Goal: Task Accomplishment & Management: Use online tool/utility

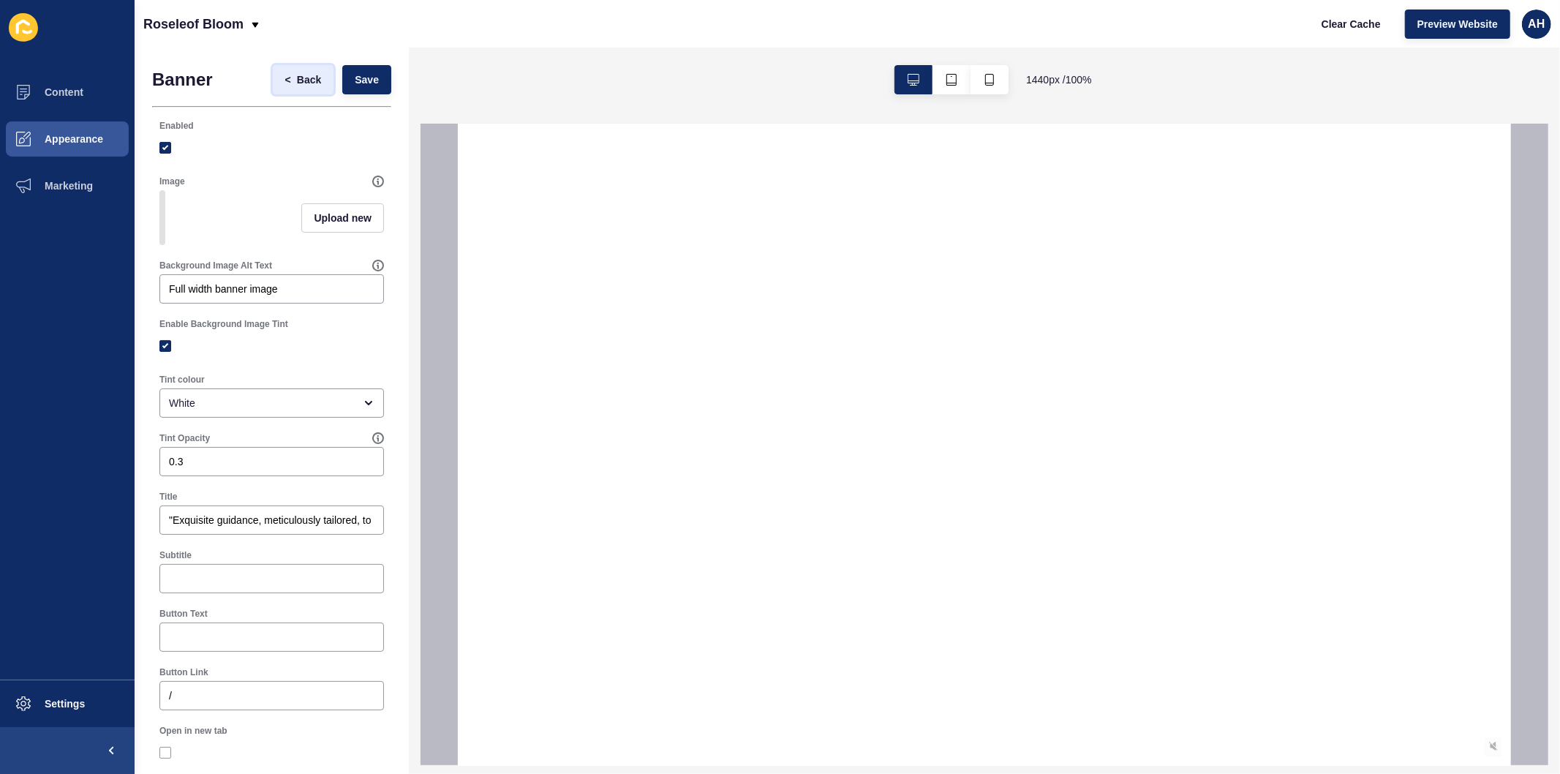
click at [297, 78] on span "Back" at bounding box center [309, 79] width 24 height 15
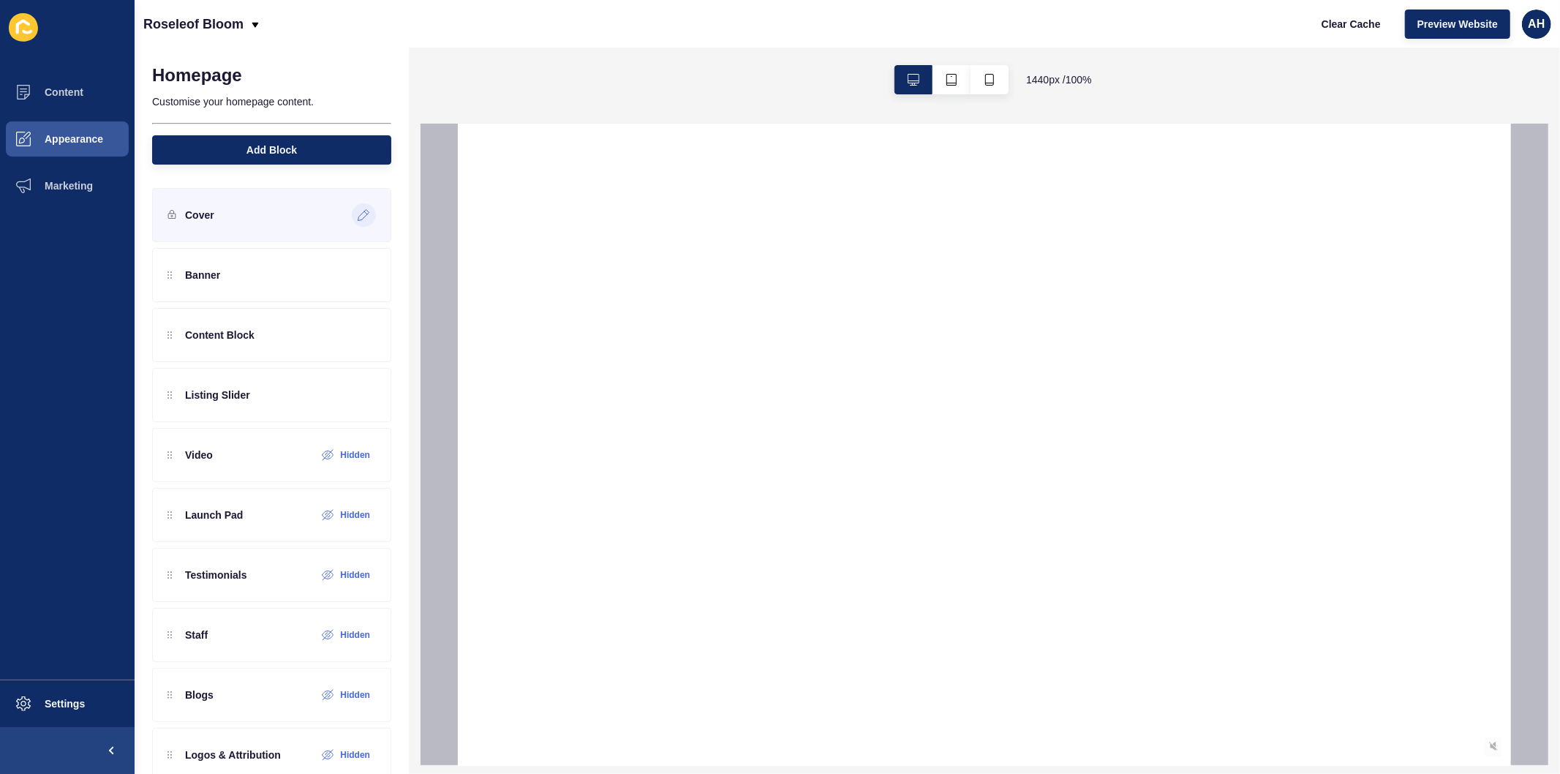
click at [358, 209] on icon at bounding box center [364, 215] width 12 height 12
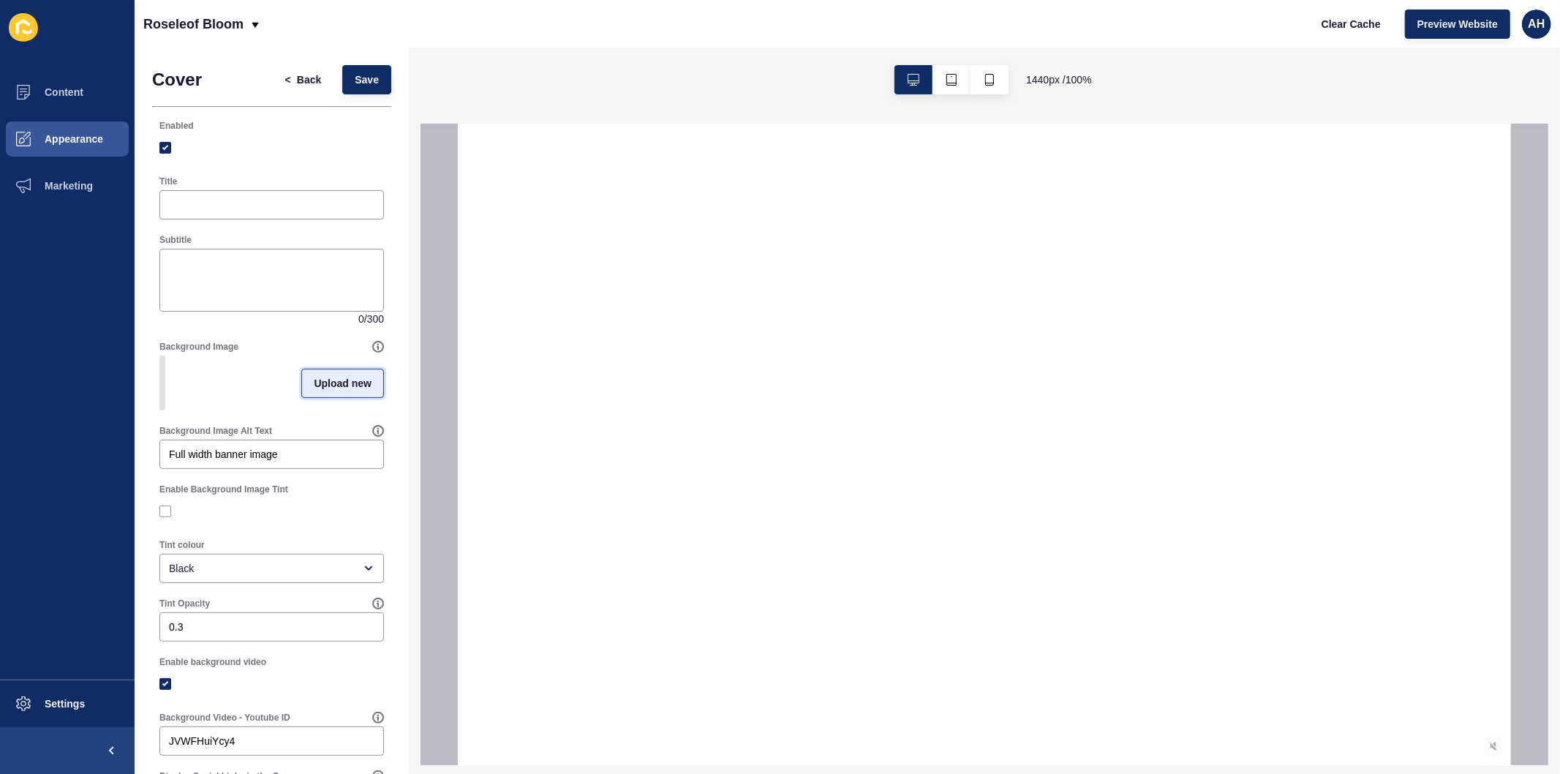
click at [317, 385] on span "Upload new" at bounding box center [343, 383] width 58 height 15
click at [267, 373] on span at bounding box center [272, 385] width 222 height 57
click at [161, 357] on input "Drag or click to upload" at bounding box center [161, 357] width 0 height 0
type input "C:\fakepath\image (14).png"
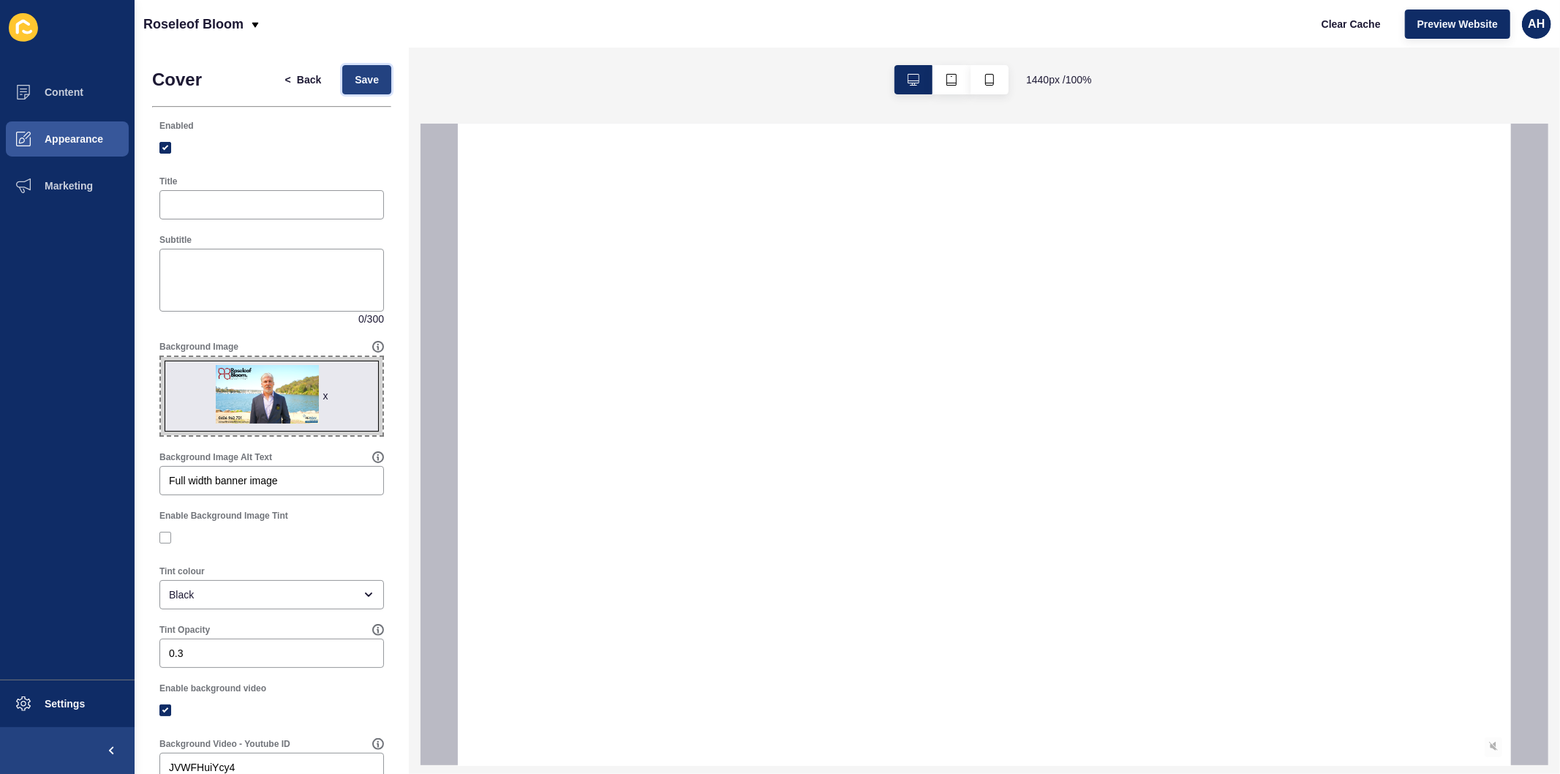
click at [360, 75] on span "Save" at bounding box center [367, 79] width 24 height 15
click at [1456, 24] on span "Preview Website" at bounding box center [1457, 24] width 80 height 15
click at [1416, 33] on button "Preview Website" at bounding box center [1457, 24] width 105 height 29
click at [1417, 31] on span "Preview Website" at bounding box center [1457, 24] width 80 height 15
click at [322, 397] on div "x" at bounding box center [324, 395] width 5 height 15
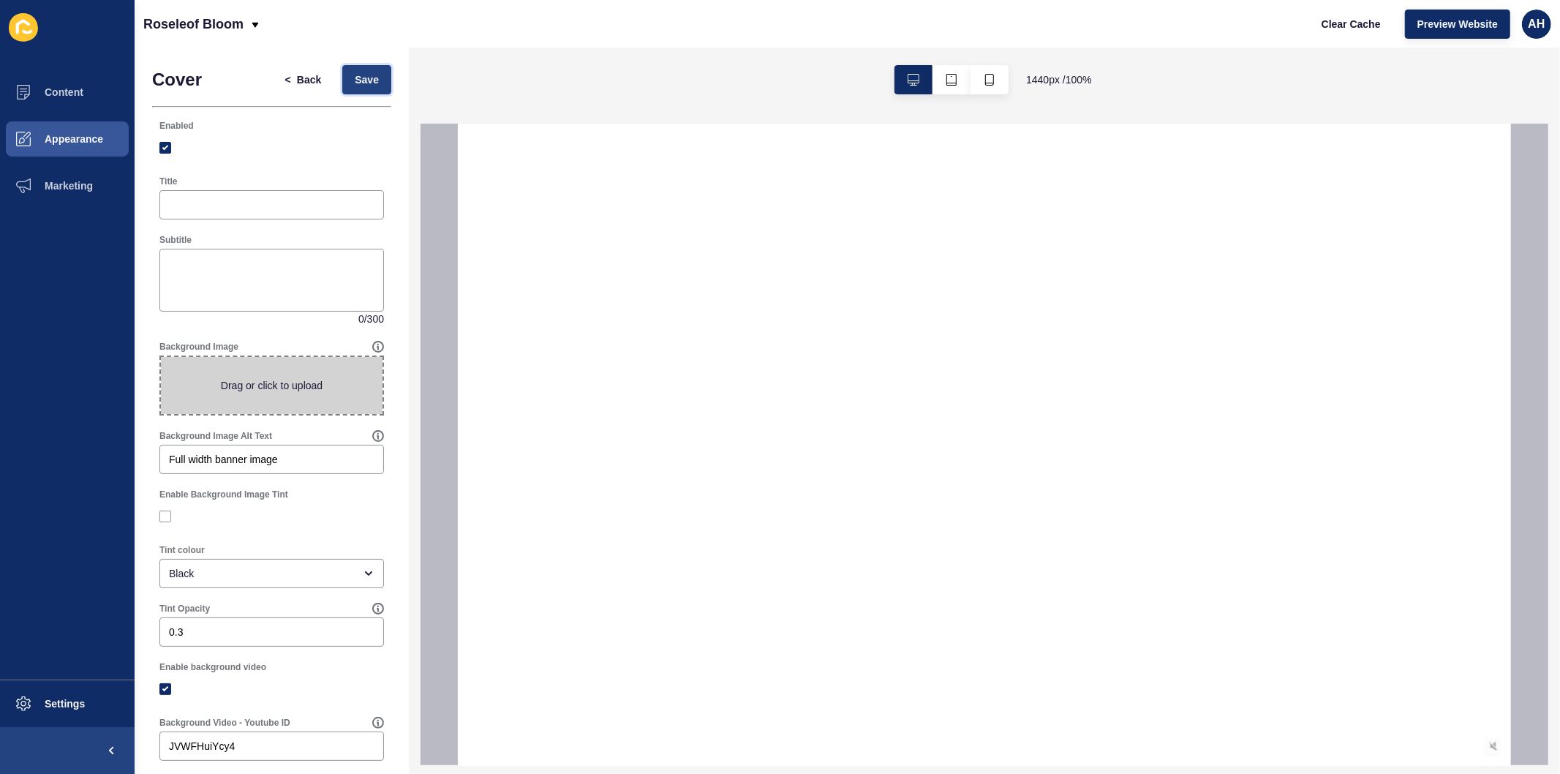
click at [355, 84] on span "Save" at bounding box center [367, 79] width 24 height 15
click at [1360, 26] on span "Clear Cache" at bounding box center [1350, 24] width 59 height 15
click at [1454, 19] on span "Preview Website" at bounding box center [1457, 24] width 80 height 15
click at [324, 146] on div at bounding box center [271, 147] width 224 height 13
click at [1429, 23] on span "Preview Website" at bounding box center [1457, 24] width 80 height 15
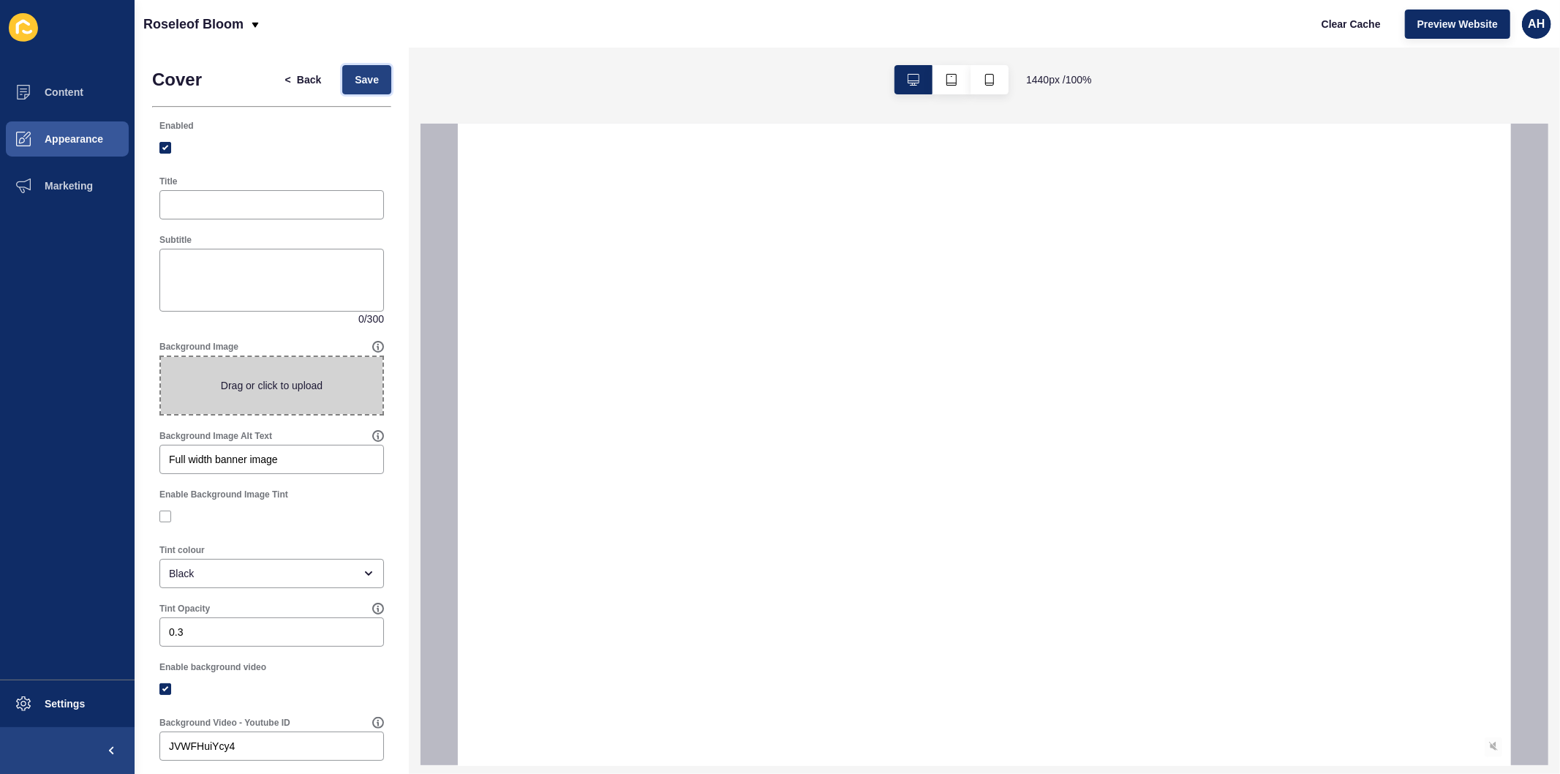
click at [355, 72] on span "Save" at bounding box center [367, 79] width 24 height 15
click at [303, 78] on span "Back" at bounding box center [309, 79] width 24 height 15
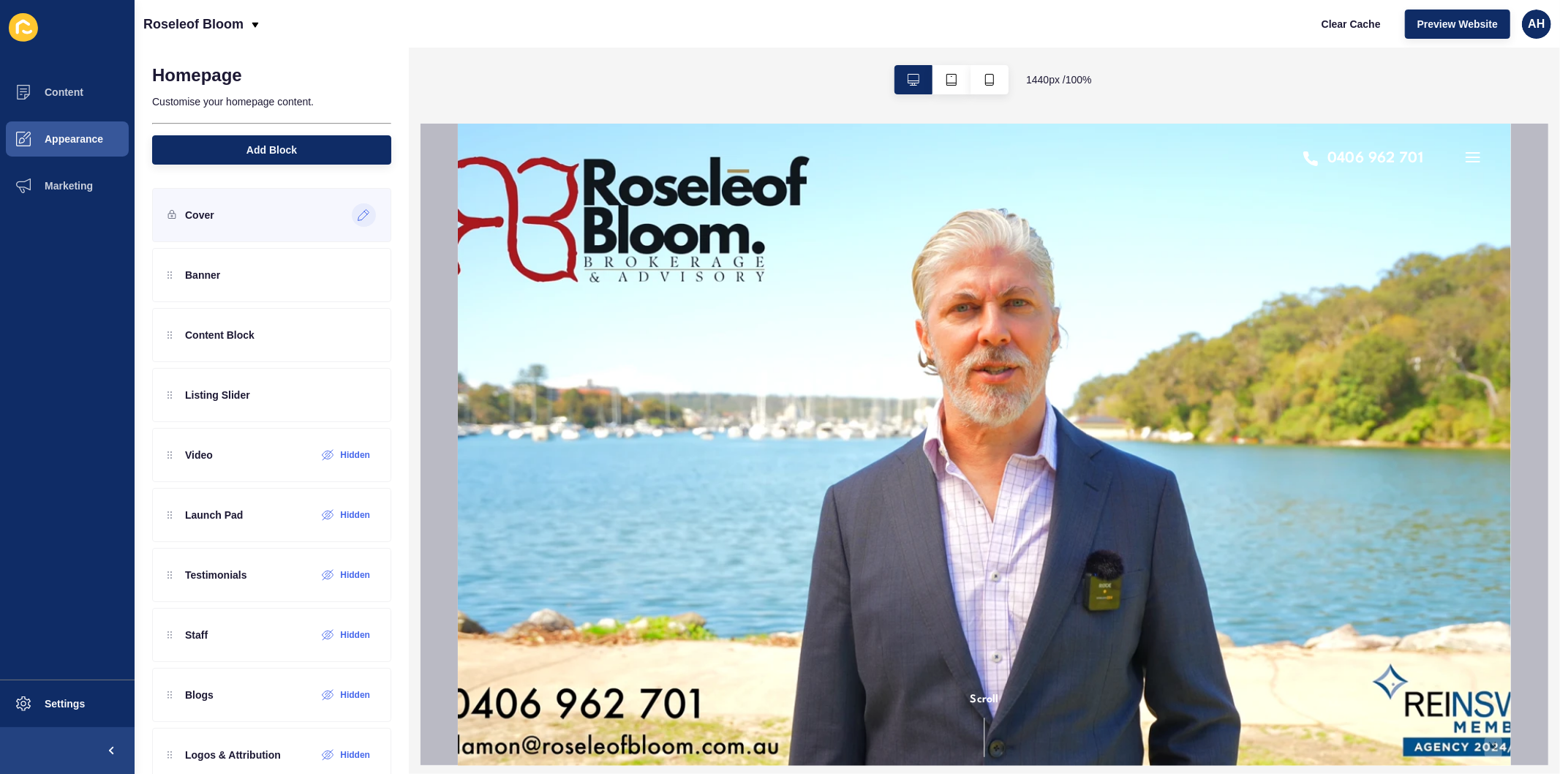
click at [358, 219] on icon at bounding box center [364, 215] width 12 height 12
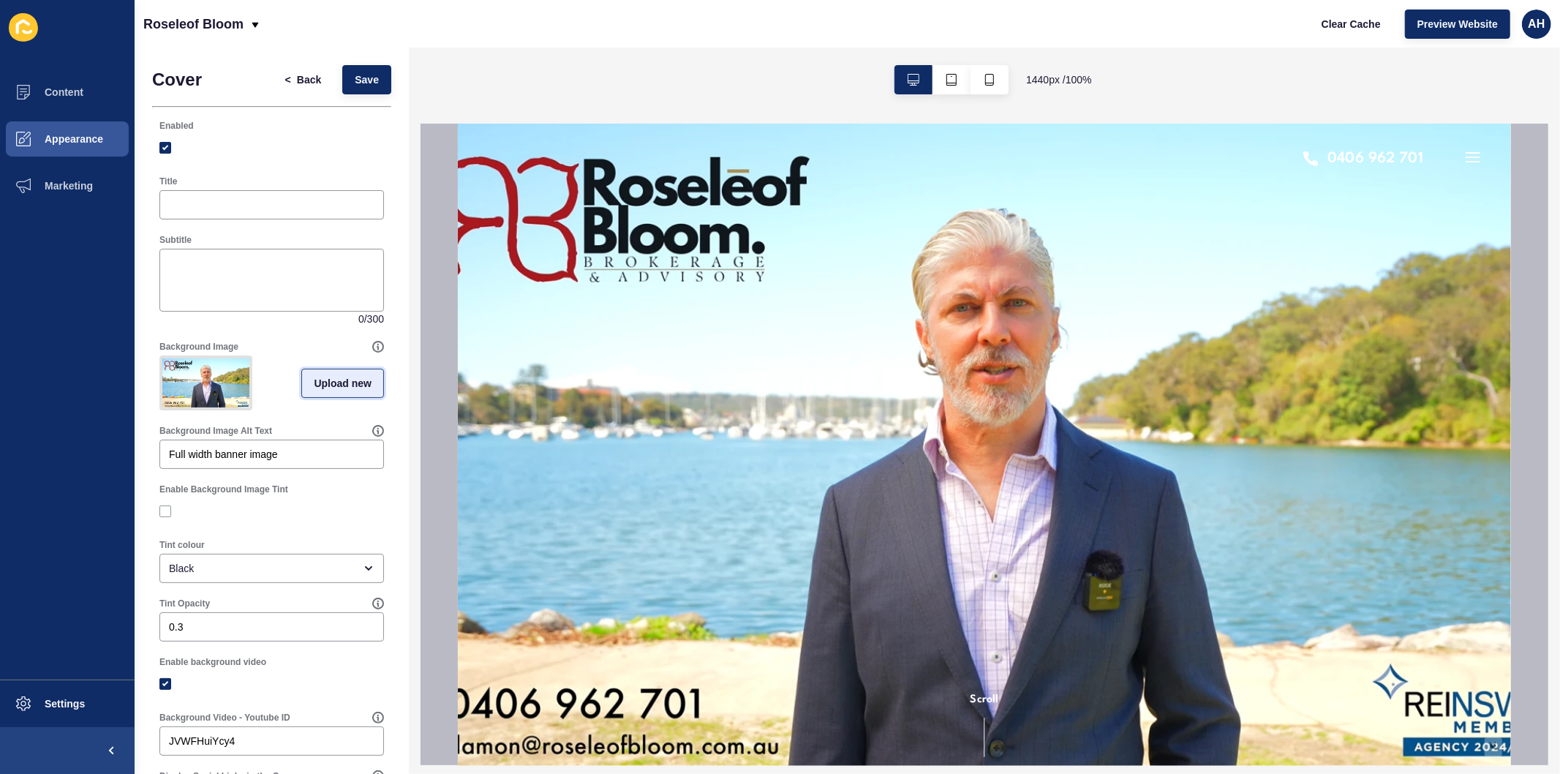
click at [317, 390] on span "Upload new" at bounding box center [343, 383] width 58 height 15
click at [355, 75] on span "Save" at bounding box center [367, 79] width 24 height 15
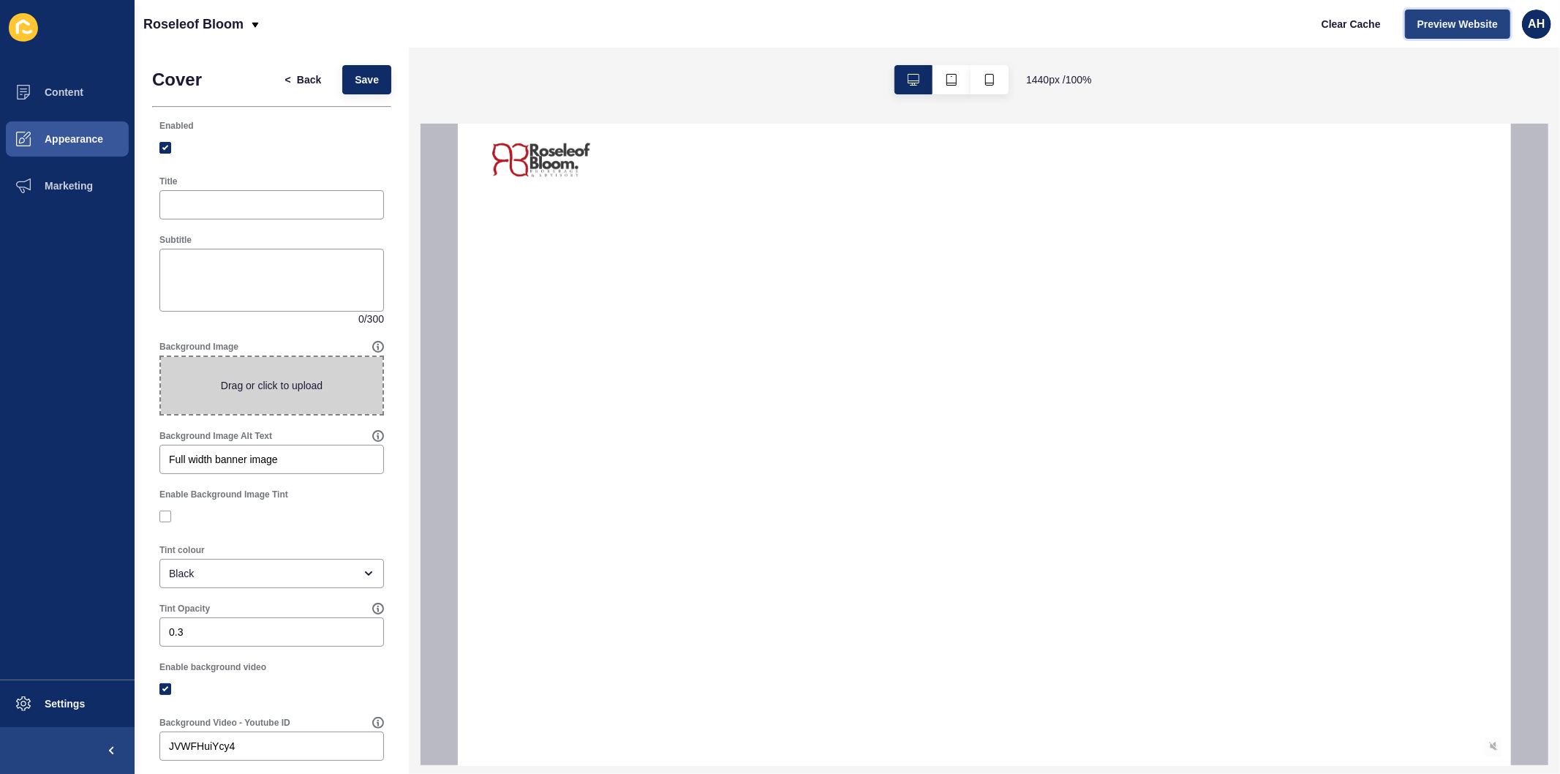
click at [1457, 17] on span "Preview Website" at bounding box center [1457, 24] width 80 height 15
click at [342, 76] on button "Save" at bounding box center [366, 79] width 49 height 29
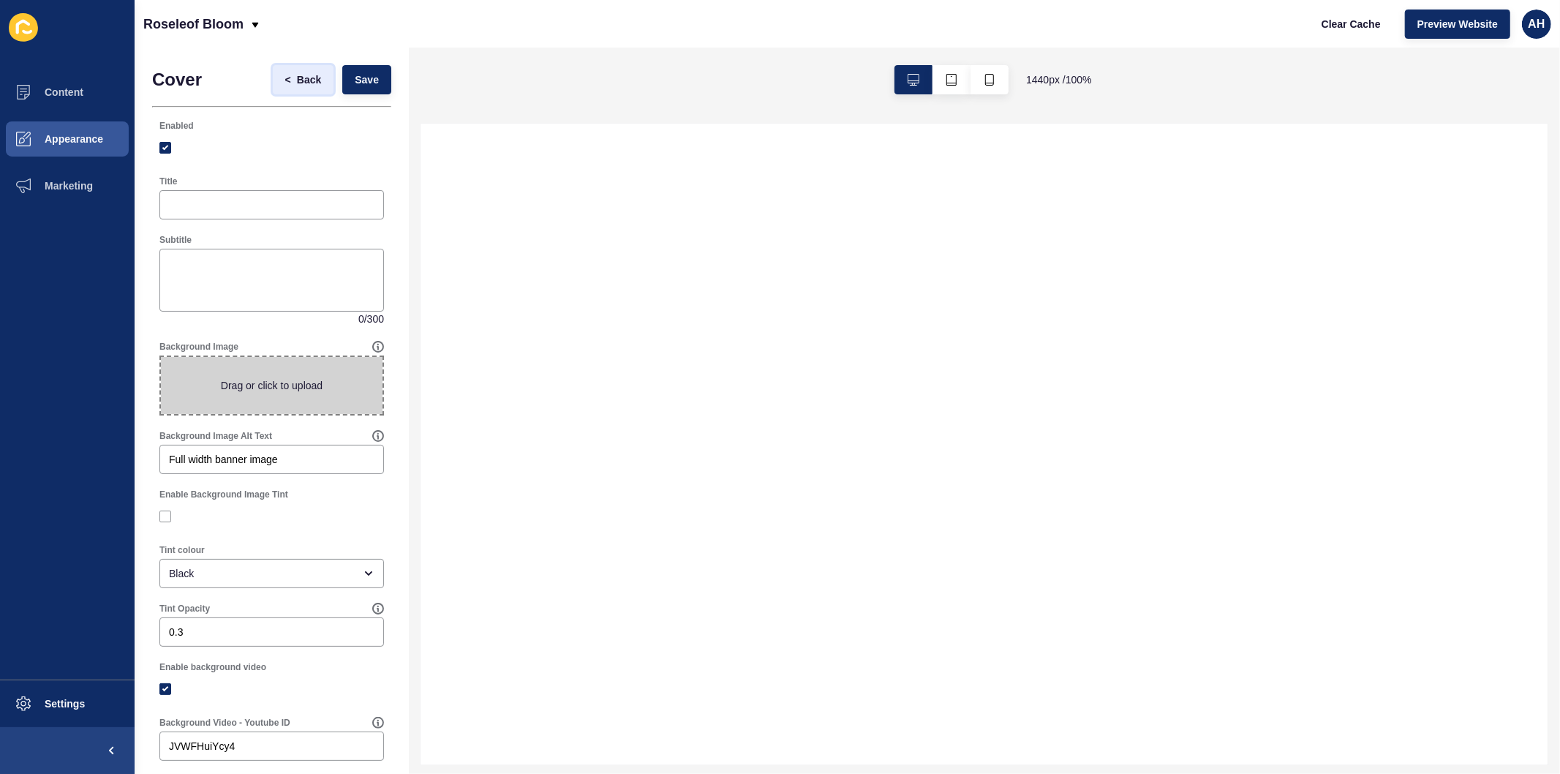
click at [297, 83] on span "Back" at bounding box center [309, 79] width 24 height 15
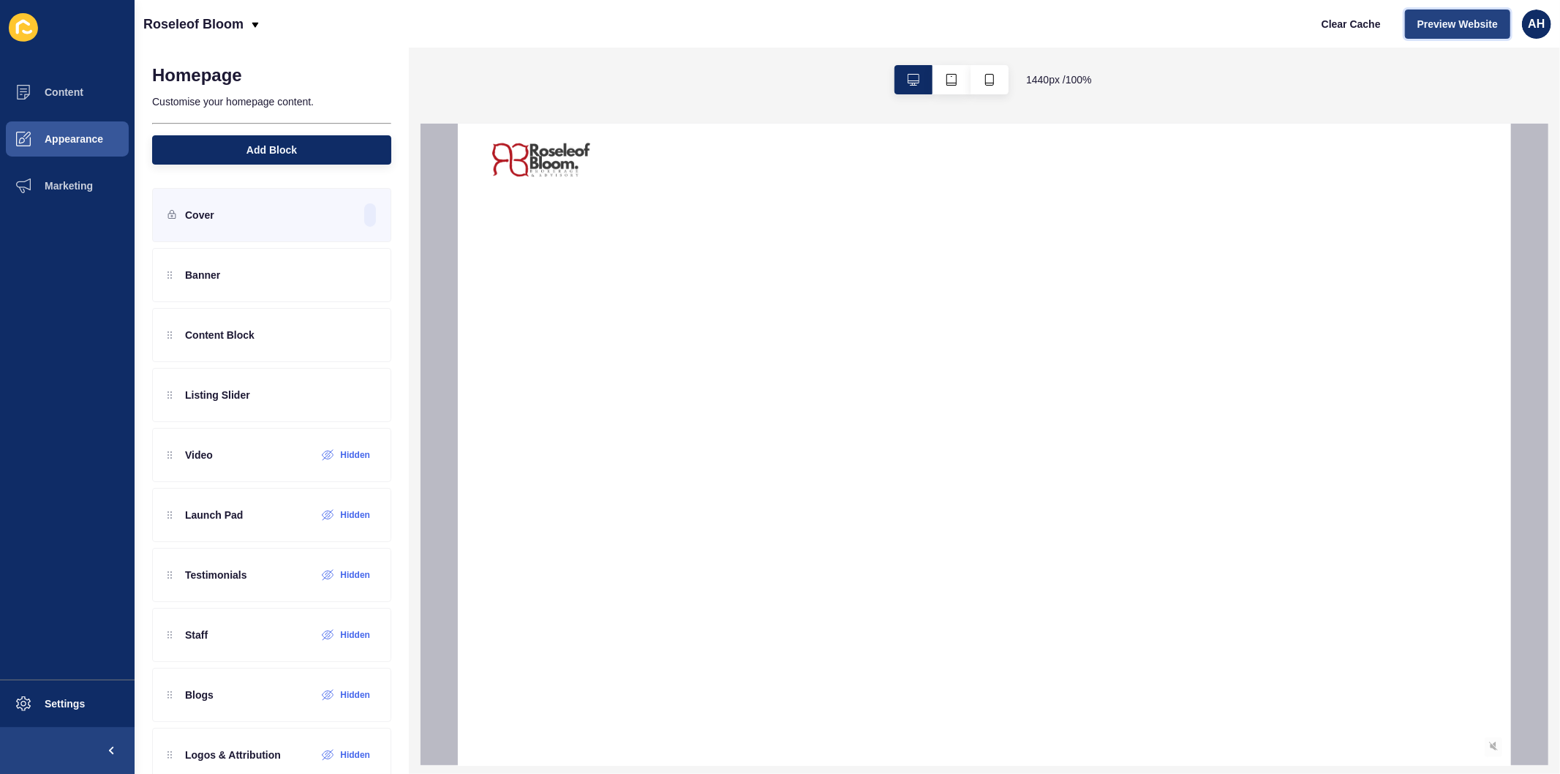
click at [1433, 33] on button "Preview Website" at bounding box center [1457, 24] width 105 height 29
